Goal: Task Accomplishment & Management: Manage account settings

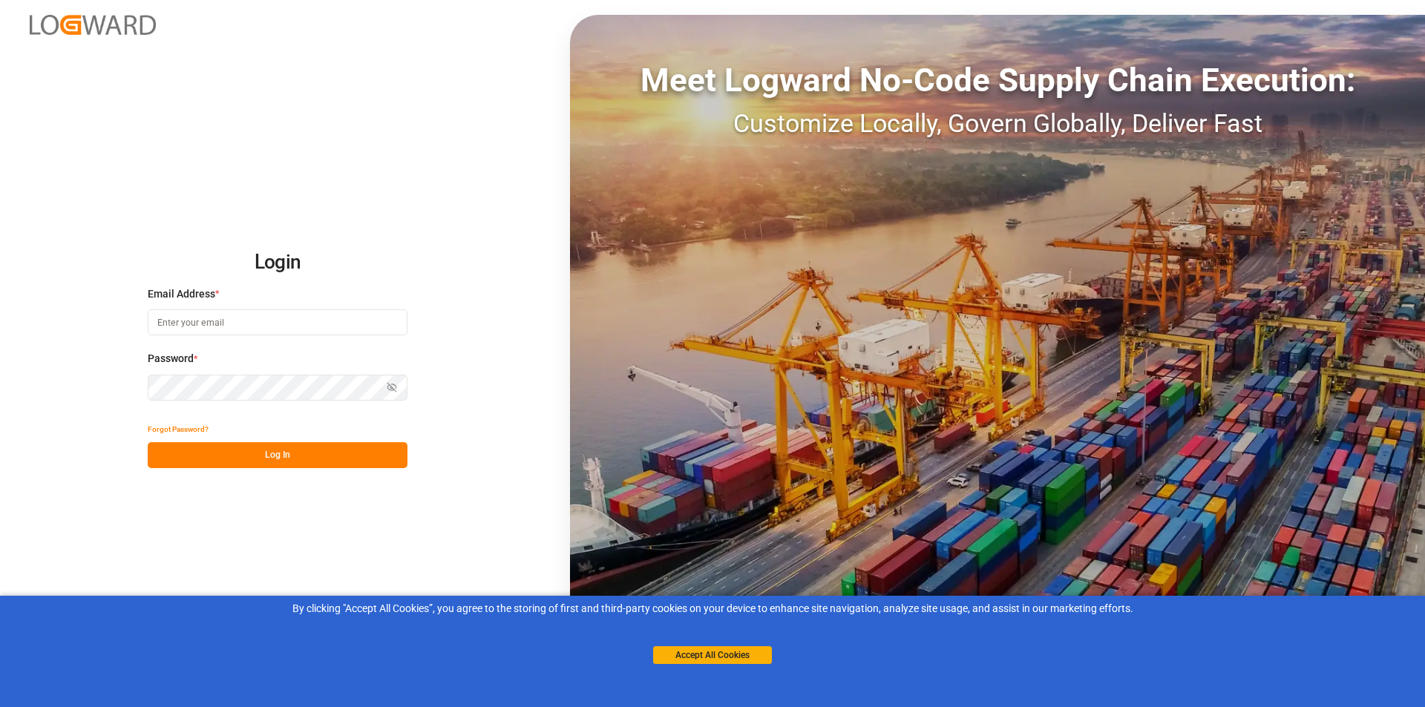
click at [253, 320] on input at bounding box center [278, 322] width 260 height 26
paste input "[EMAIL_ADDRESS][DOMAIN_NAME]"
type input "[EMAIL_ADDRESS][DOMAIN_NAME]"
click at [237, 456] on button "Log In" at bounding box center [278, 455] width 260 height 26
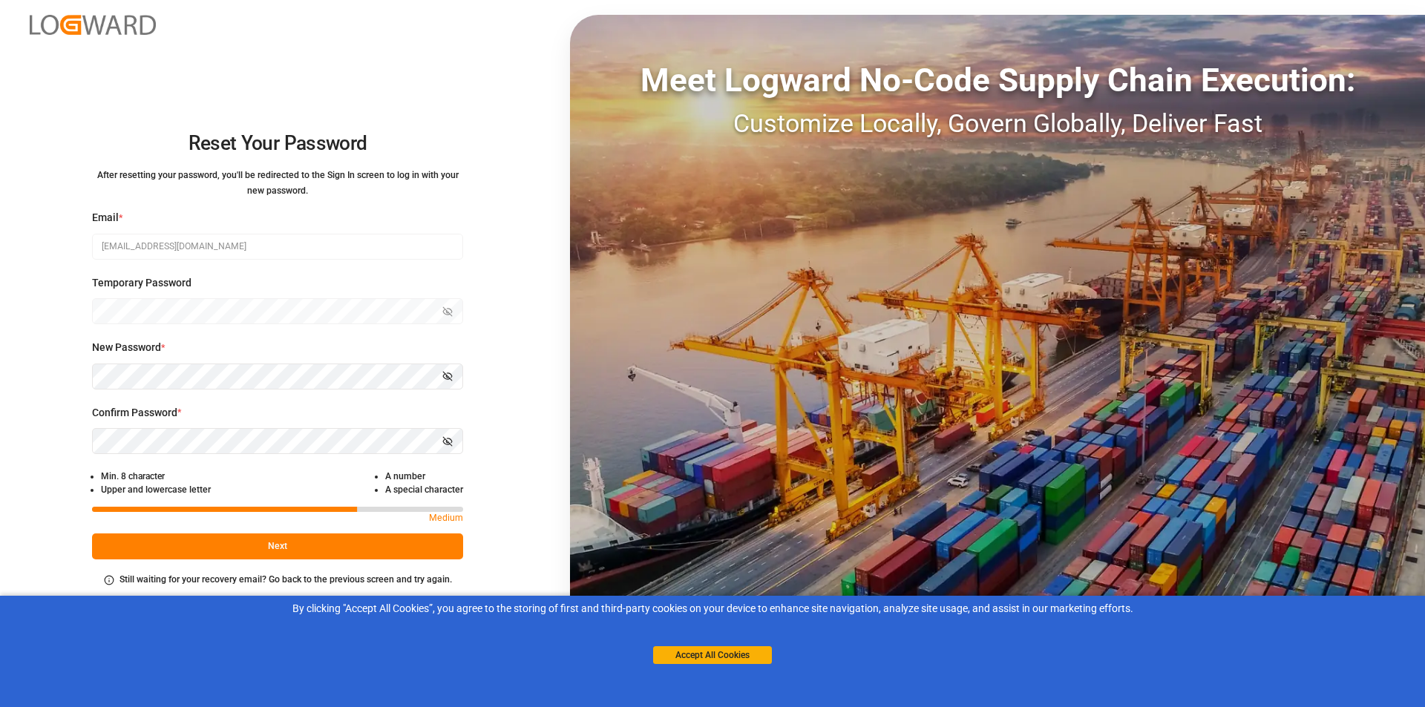
click at [534, 480] on div "Reset Your Password After resetting your password, you'll be redirected to the …" at bounding box center [712, 353] width 1425 height 707
click at [70, 441] on div "Reset Your Password After resetting your password, you'll be redirected to the …" at bounding box center [712, 353] width 1425 height 707
click at [67, 452] on div "Reset Your Password After resetting your password, you'll be redirected to the …" at bounding box center [712, 353] width 1425 height 707
click at [151, 548] on button "Next" at bounding box center [277, 547] width 371 height 26
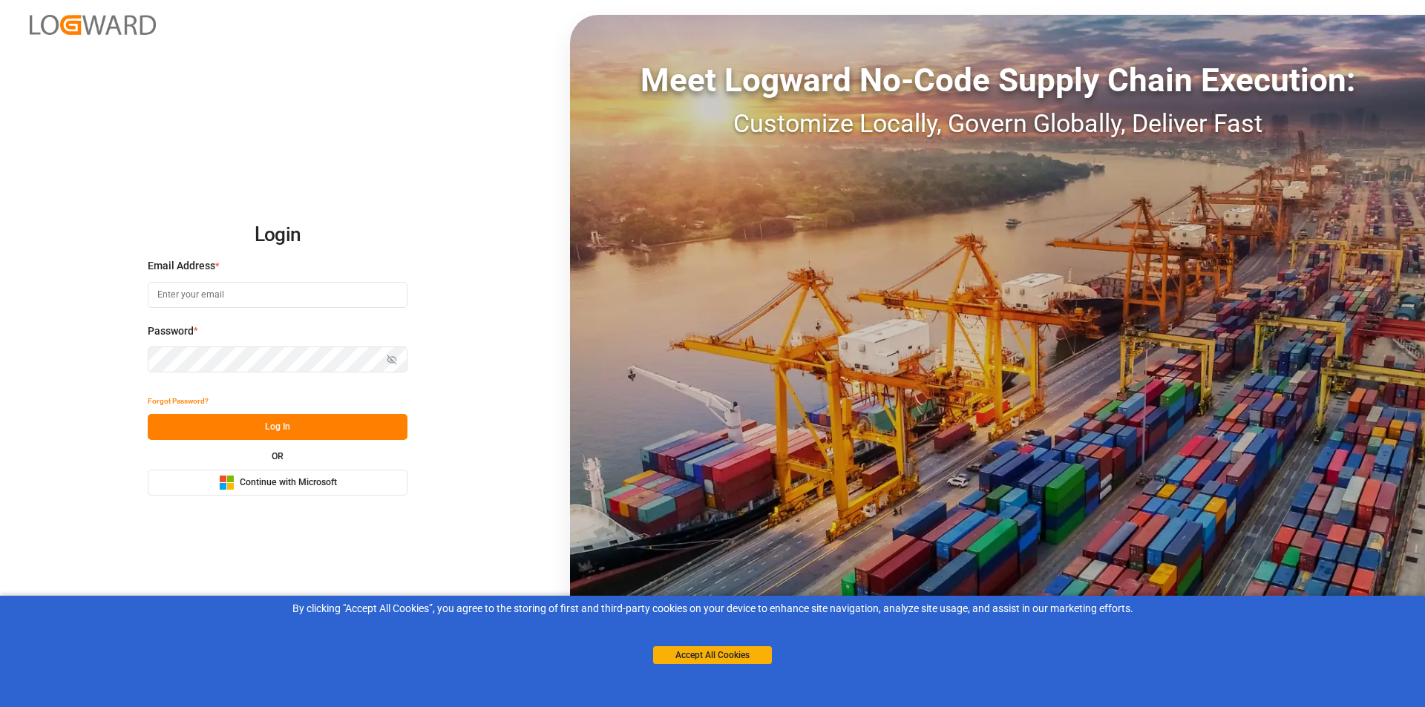
click at [224, 286] on input at bounding box center [278, 295] width 260 height 26
type input "[EMAIL_ADDRESS][DOMAIN_NAME]"
click at [295, 433] on button "Log In" at bounding box center [278, 427] width 260 height 26
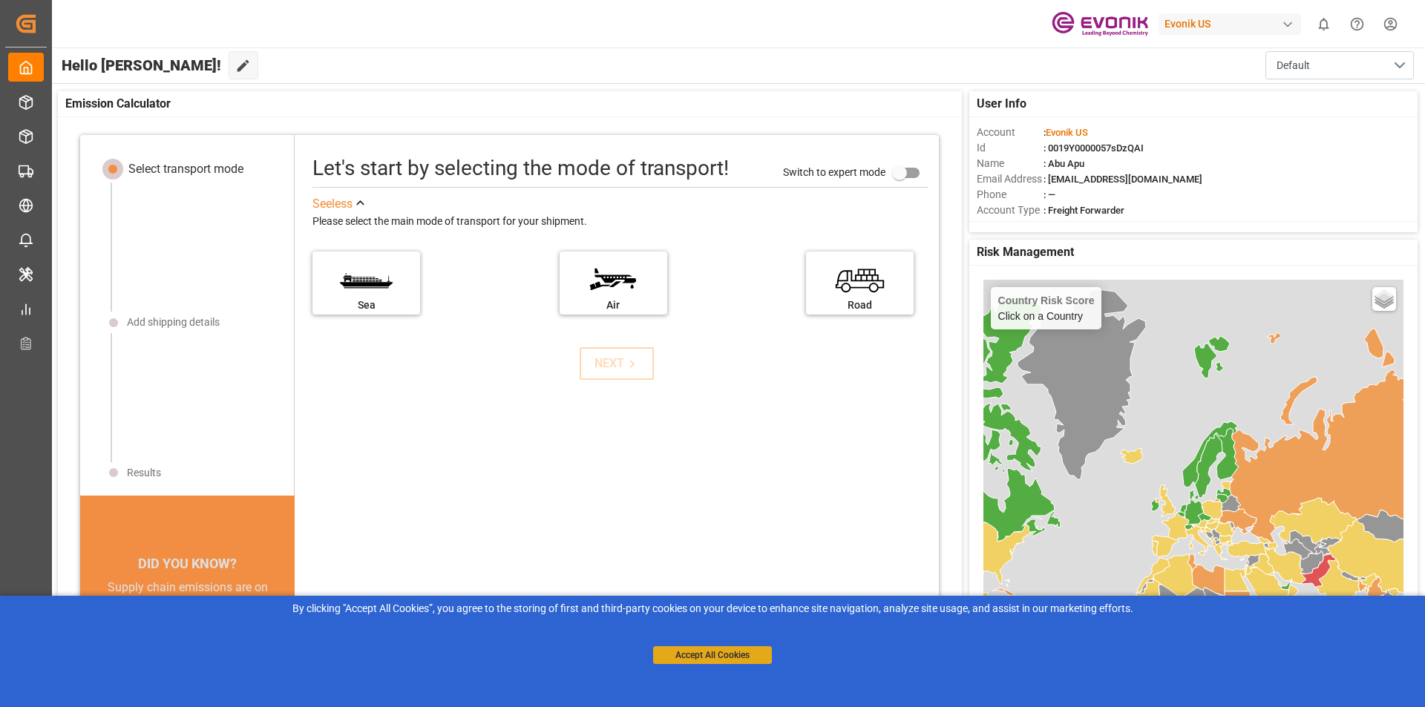
click at [711, 655] on button "Accept All Cookies" at bounding box center [712, 655] width 119 height 18
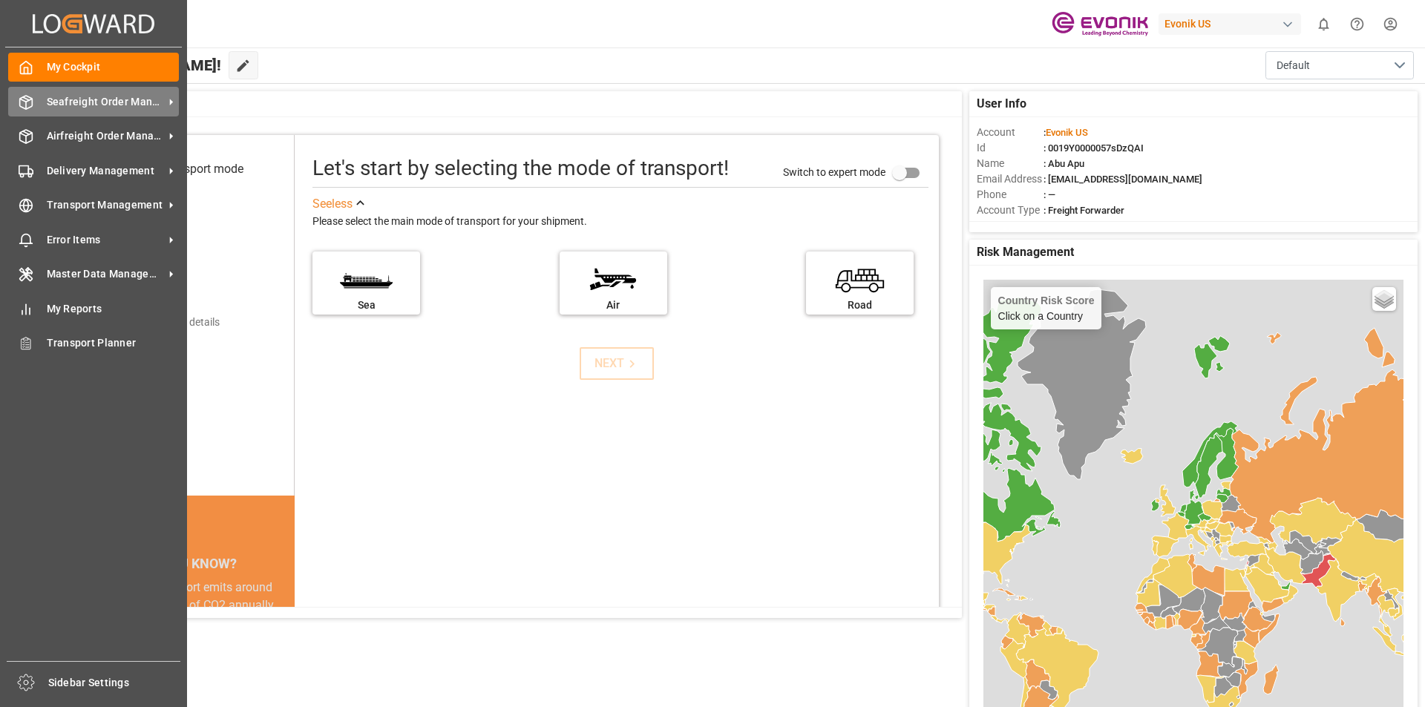
click at [47, 112] on div "Seafreight Order Management Seafreight Order Management" at bounding box center [93, 101] width 171 height 29
